Goal: Navigation & Orientation: Find specific page/section

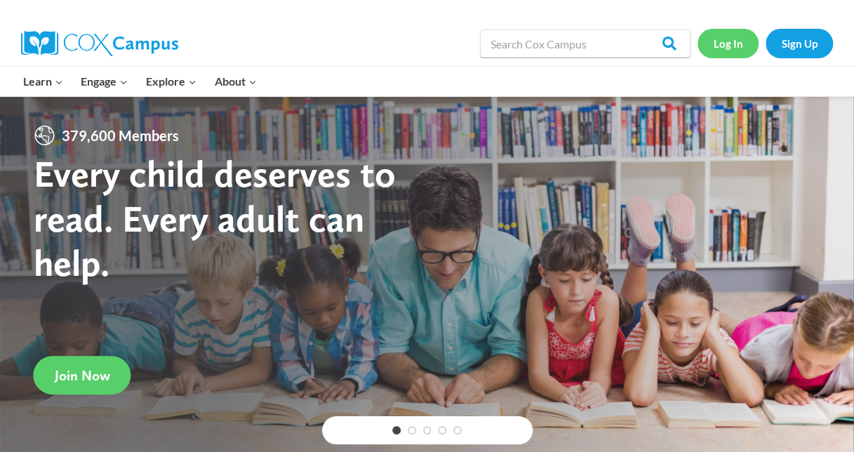
click at [724, 47] on link "Log In" at bounding box center [728, 43] width 61 height 29
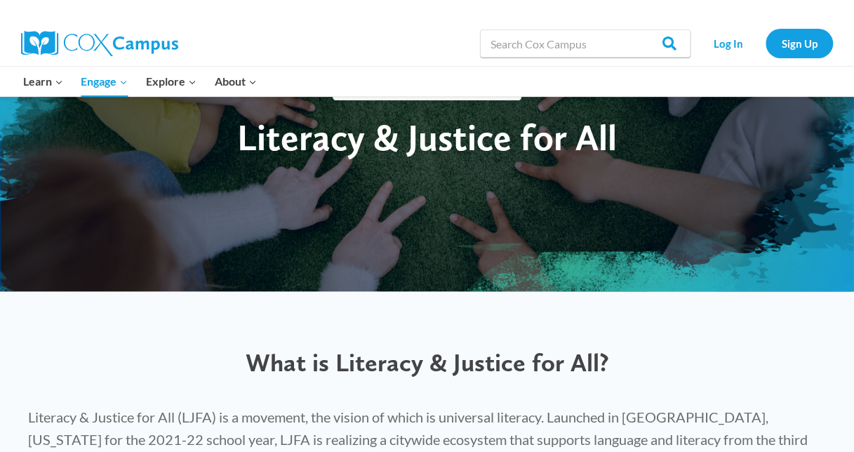
scroll to position [97, 0]
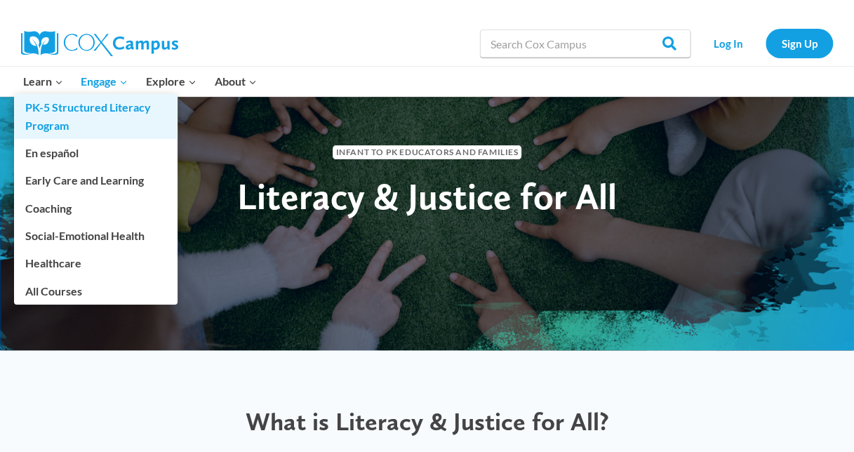
click at [55, 115] on link "PK-5 Structured Literacy Program" at bounding box center [96, 116] width 164 height 45
